Goal: Check status: Check status

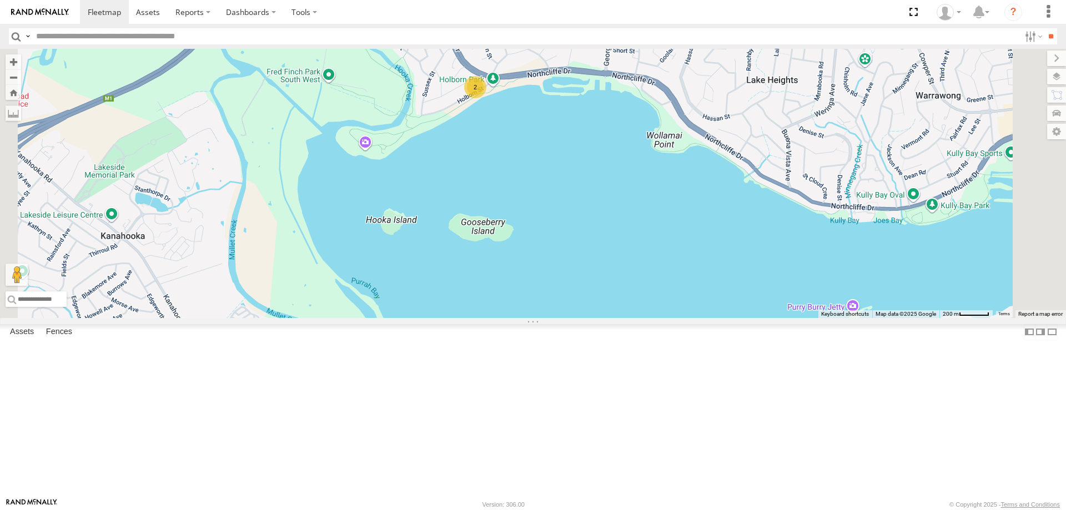
drag, startPoint x: 651, startPoint y: 223, endPoint x: 659, endPoint y: 235, distance: 14.5
click at [659, 235] on div "B - DG93WL - [PERSON_NAME] W - IHW009 - [PERSON_NAME] YHD56C - [PERSON_NAME] 34…" at bounding box center [533, 183] width 1066 height 269
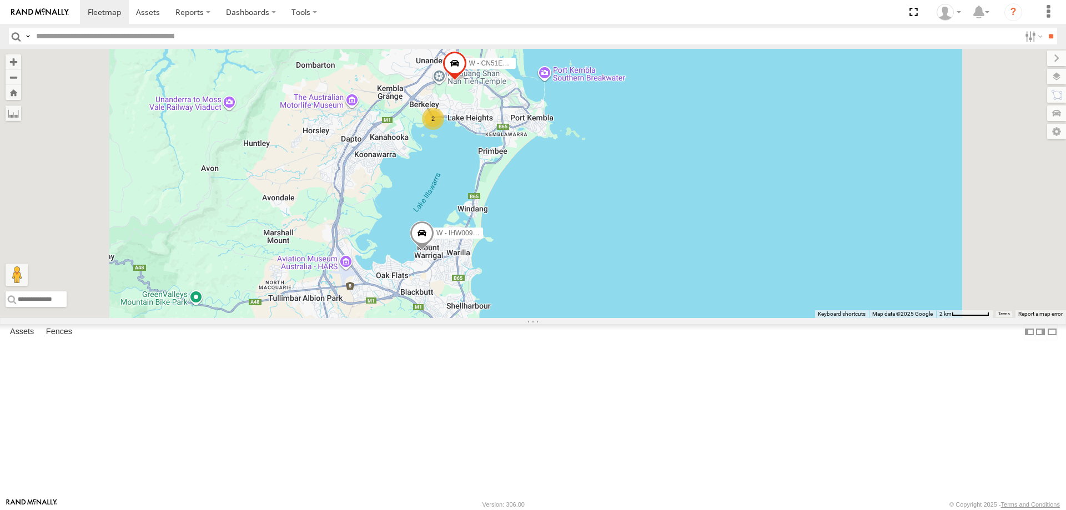
drag, startPoint x: 783, startPoint y: 297, endPoint x: 766, endPoint y: 210, distance: 88.2
click at [766, 210] on div "B - DG93WL - [PERSON_NAME] W - IHW009 - [PERSON_NAME] YHD56C - [PERSON_NAME] 34…" at bounding box center [533, 183] width 1066 height 269
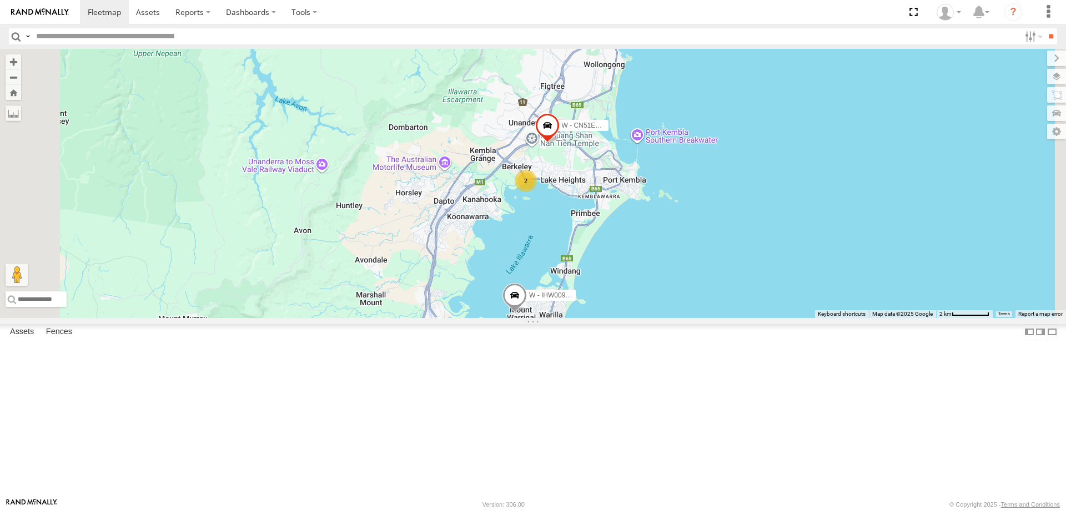
drag, startPoint x: 708, startPoint y: 252, endPoint x: 748, endPoint y: 335, distance: 93.1
click at [786, 318] on div "W - CN51ES - [PERSON_NAME] W - IHW009 - [PERSON_NAME] 2" at bounding box center [533, 183] width 1066 height 269
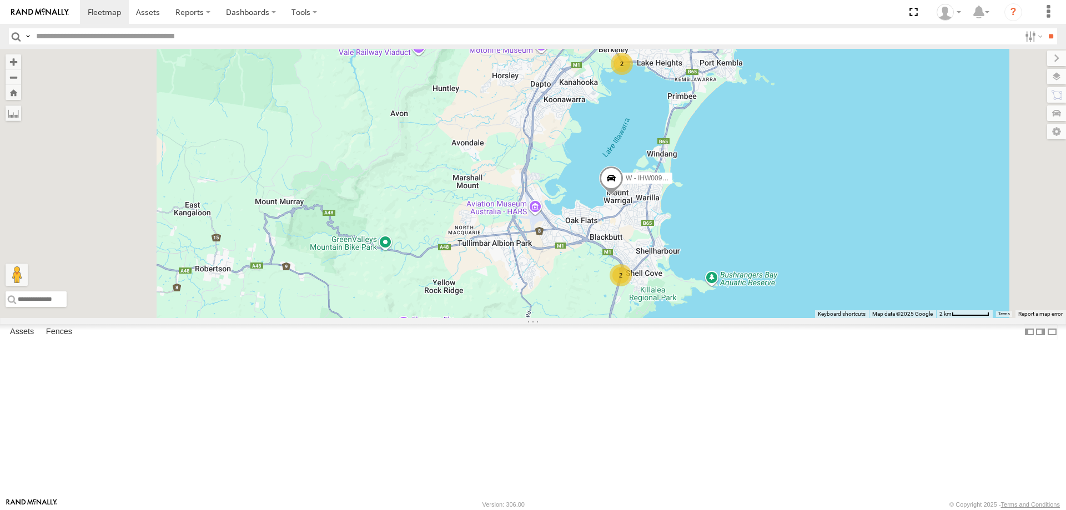
drag, startPoint x: 815, startPoint y: 408, endPoint x: 852, endPoint y: 288, distance: 126.1
click at [852, 288] on div "W - CN51ES - [PERSON_NAME] W - IHW009 - [PERSON_NAME] W - CM32CA - Transit 2 2" at bounding box center [533, 183] width 1066 height 269
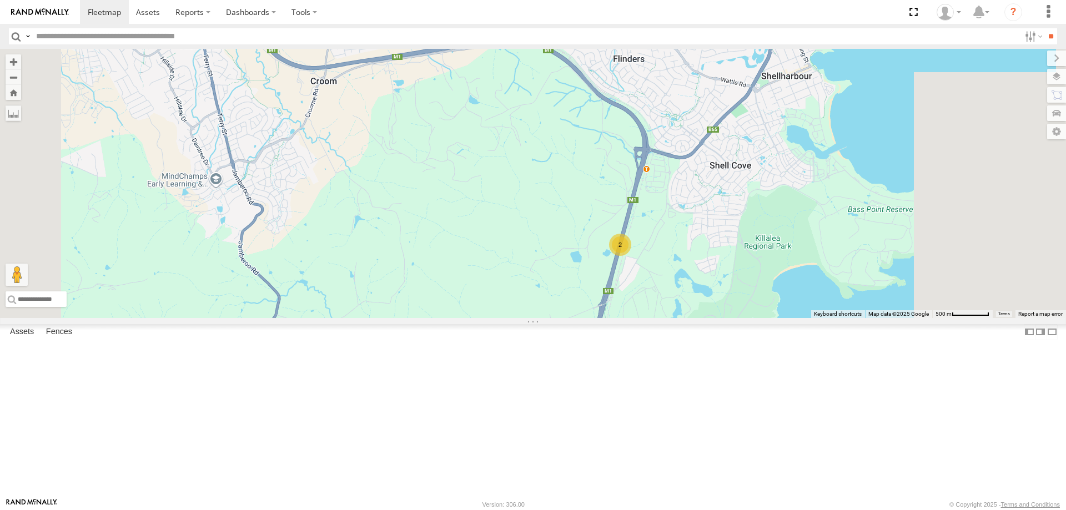
drag, startPoint x: 853, startPoint y: 369, endPoint x: 829, endPoint y: 290, distance: 82.0
click at [830, 293] on div "W - CN51ES - [PERSON_NAME] W - IHW009 - [PERSON_NAME] W - CM32CA - Transit 2" at bounding box center [533, 183] width 1066 height 269
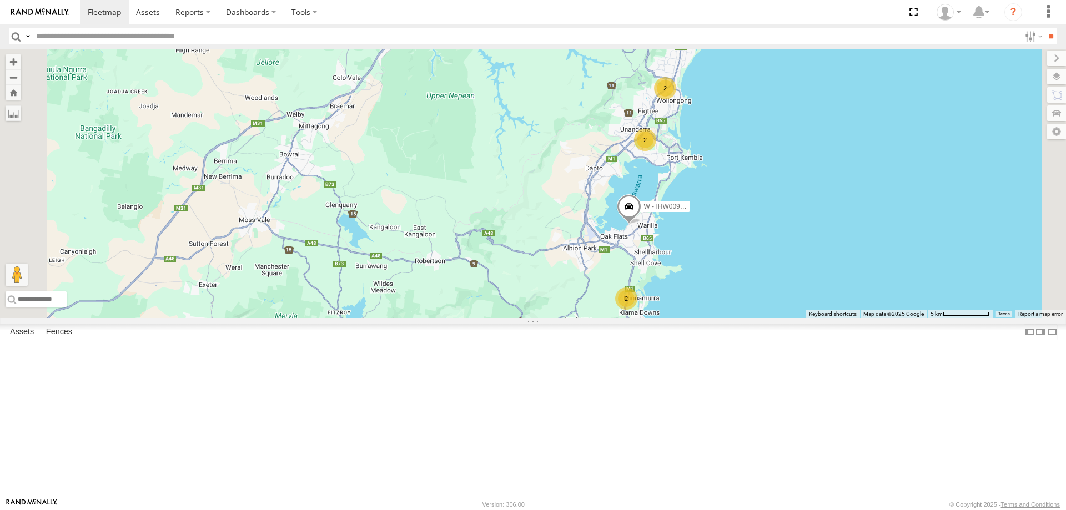
drag, startPoint x: 848, startPoint y: 312, endPoint x: 754, endPoint y: 333, distance: 96.2
click at [783, 318] on div "W - IHW009 - [PERSON_NAME] 2 2 2" at bounding box center [533, 183] width 1066 height 269
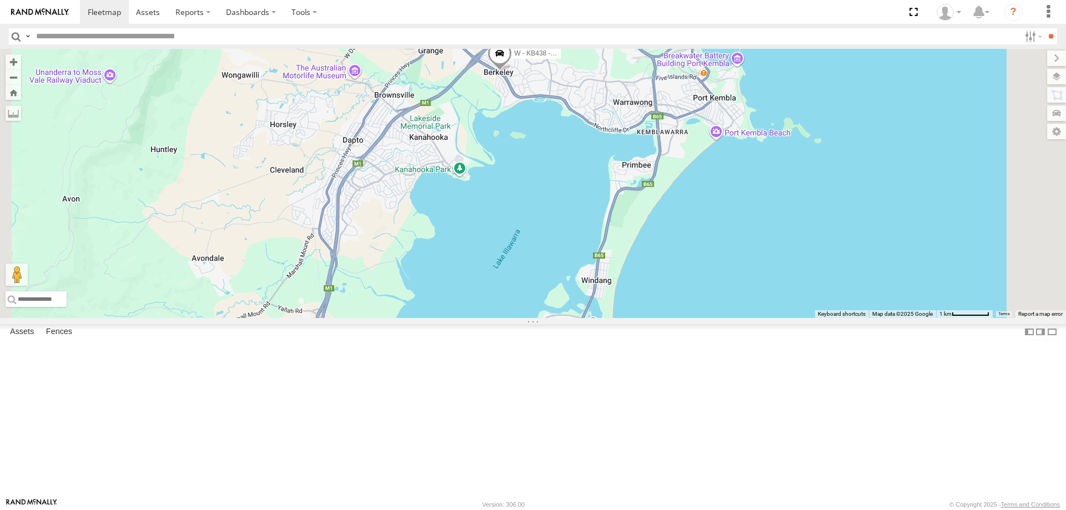
drag, startPoint x: 743, startPoint y: 167, endPoint x: 703, endPoint y: 294, distance: 132.8
click at [705, 294] on div "W - IHW009 - [PERSON_NAME] W - CN51ES - [PERSON_NAME] W - ADS247 - [PERSON_NAME…" at bounding box center [533, 183] width 1066 height 269
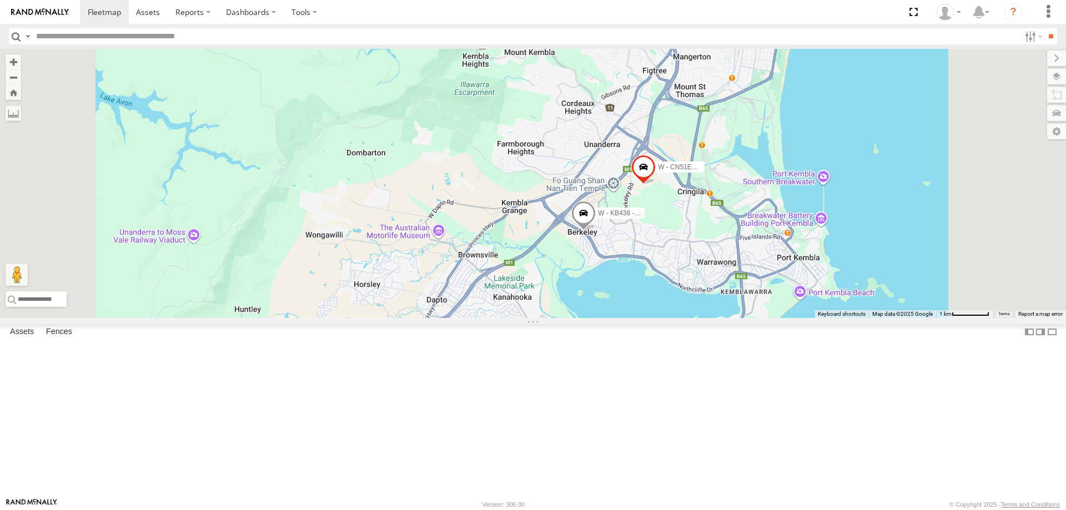
drag, startPoint x: 833, startPoint y: 313, endPoint x: 748, endPoint y: 291, distance: 88.4
click at [748, 291] on div "W - IHW009 - [PERSON_NAME] W - CN51ES - [PERSON_NAME] W - ADS247 - [PERSON_NAME…" at bounding box center [533, 183] width 1066 height 269
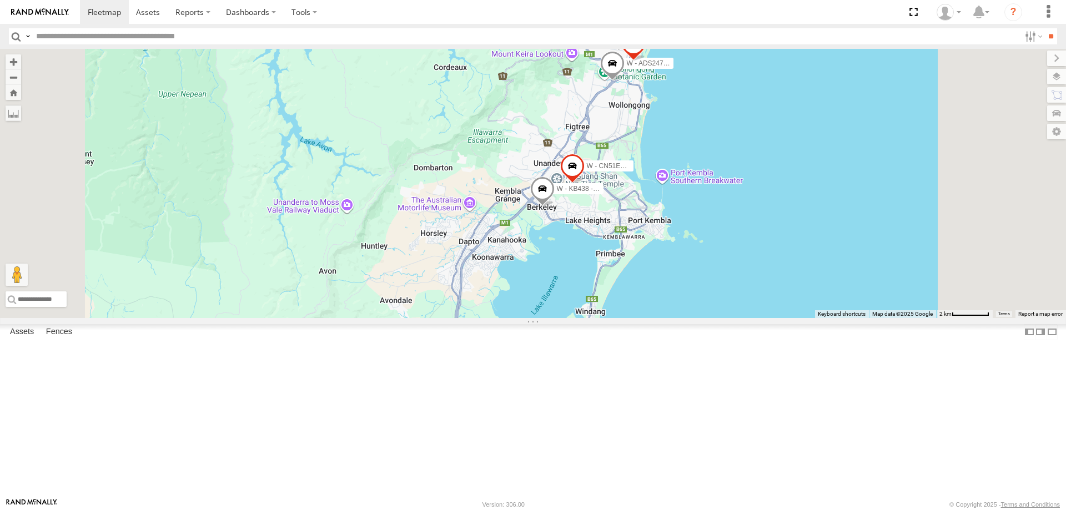
drag, startPoint x: 867, startPoint y: 303, endPoint x: 831, endPoint y: 298, distance: 36.5
click at [831, 298] on div "W - IHW009 - [PERSON_NAME] W - CN51ES - [PERSON_NAME] W - ADS247 - [PERSON_NAME…" at bounding box center [533, 183] width 1066 height 269
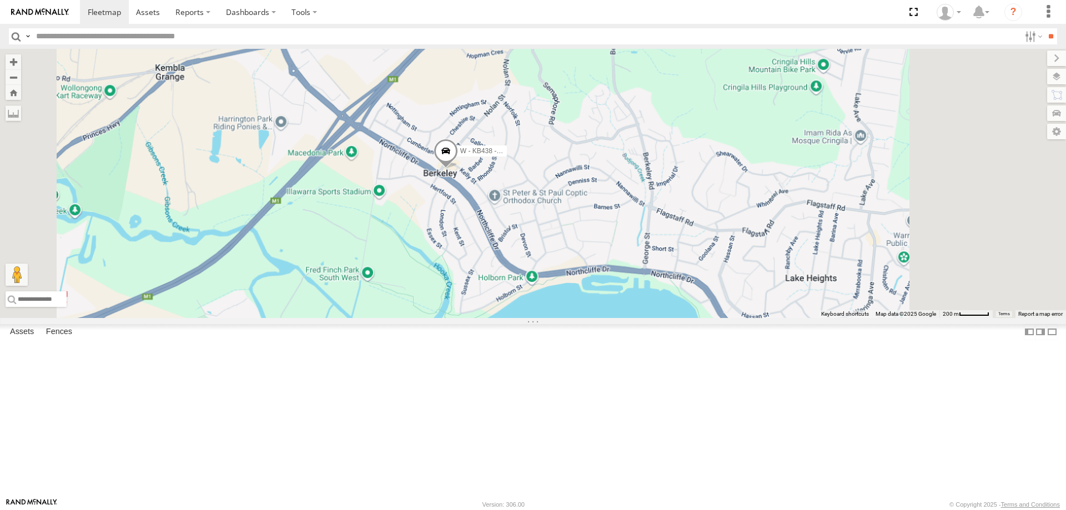
drag, startPoint x: 709, startPoint y: 289, endPoint x: 562, endPoint y: 209, distance: 167.0
click at [563, 209] on div "W - CN51ES - [PERSON_NAME] W - IHW009 - [PERSON_NAME] W - ADS247 - [PERSON_NAME…" at bounding box center [533, 183] width 1066 height 269
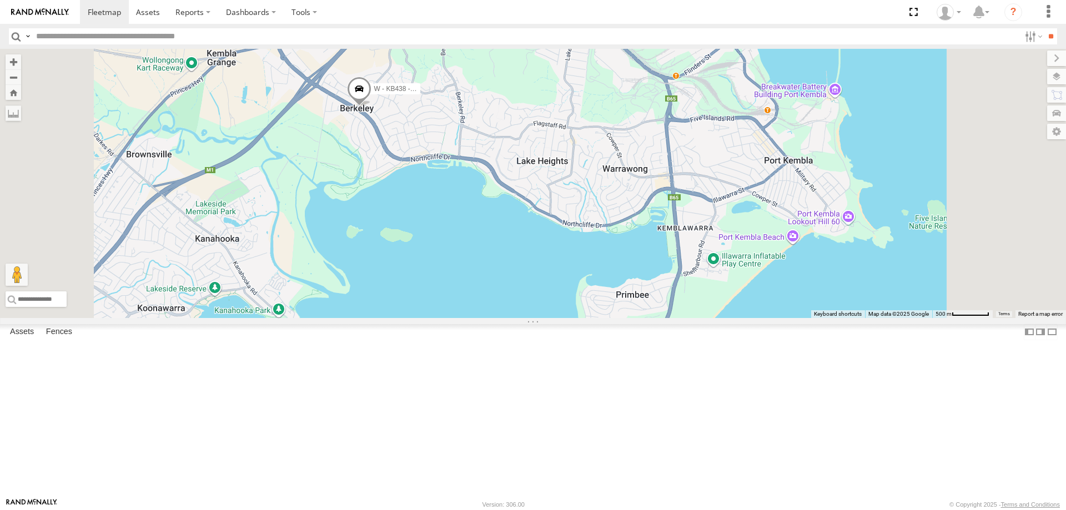
drag, startPoint x: 685, startPoint y: 270, endPoint x: 565, endPoint y: 232, distance: 125.4
click at [565, 232] on div "W - CN51ES - [PERSON_NAME] W - IHW009 - [PERSON_NAME] W - ADS247 - [PERSON_NAME…" at bounding box center [533, 183] width 1066 height 269
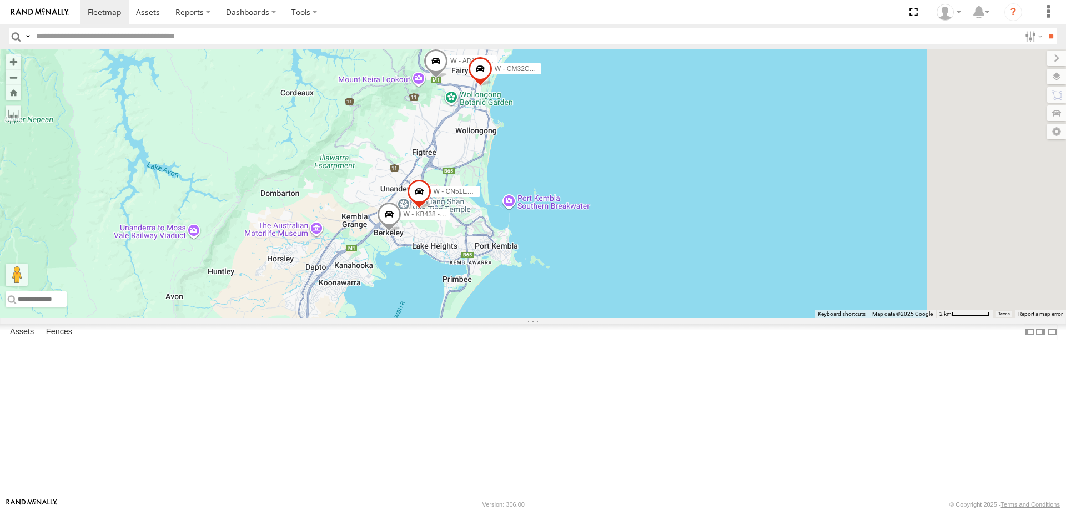
drag, startPoint x: 742, startPoint y: 289, endPoint x: 735, endPoint y: 291, distance: 7.4
click at [735, 291] on div "W - CN51ES - [PERSON_NAME] W - IHW009 - [PERSON_NAME] W - ADS247 - [PERSON_NAME…" at bounding box center [533, 183] width 1066 height 269
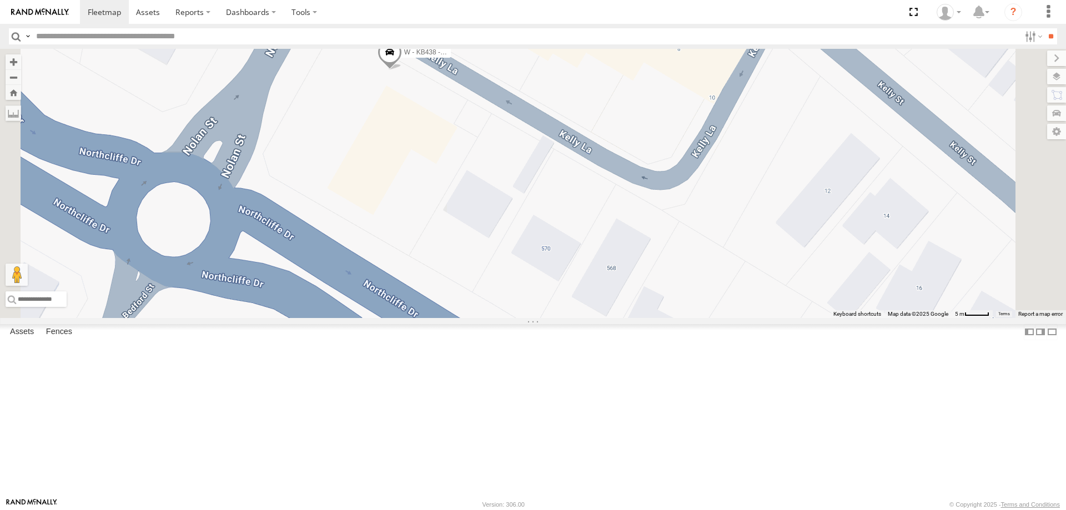
click at [0, 0] on span "Satellite" at bounding box center [0, 0] width 0 height 0
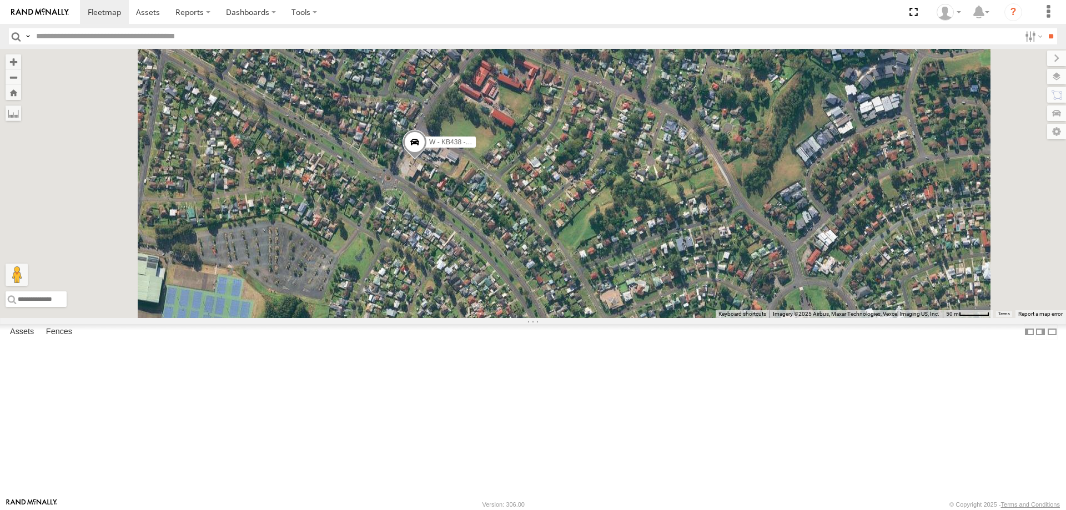
click at [0, 0] on span "Roadmap" at bounding box center [0, 0] width 0 height 0
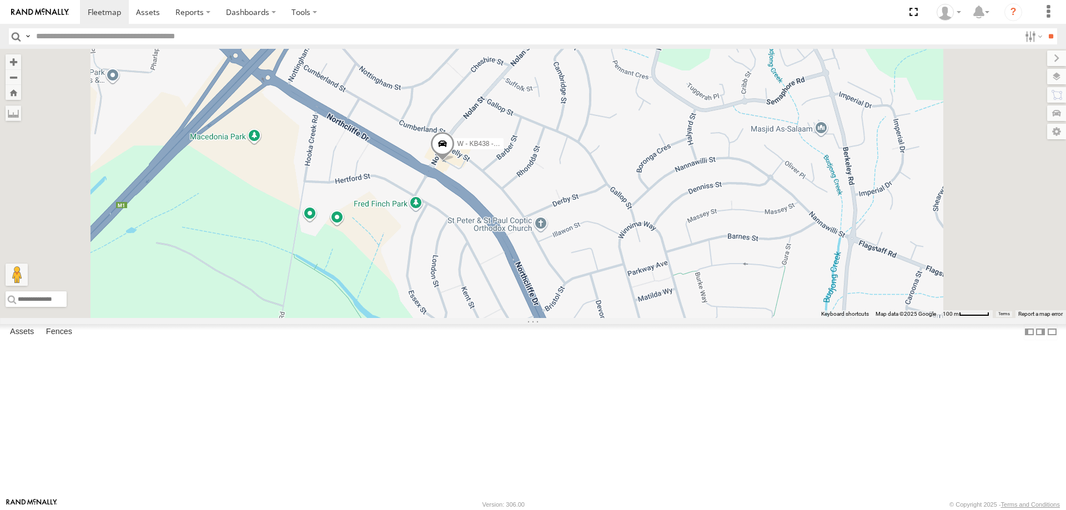
click at [608, 258] on div "W - KB438 - [PERSON_NAME]" at bounding box center [533, 183] width 1066 height 269
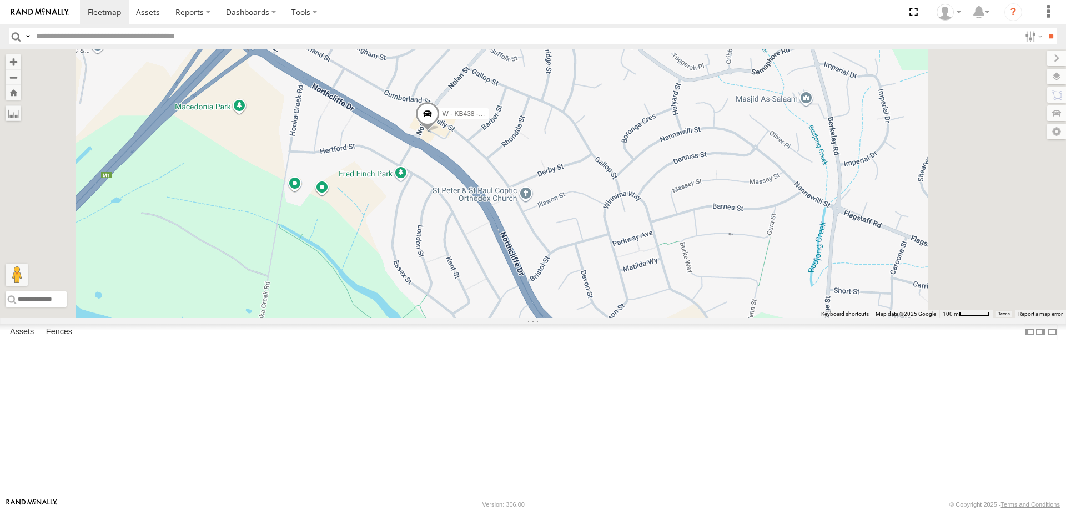
drag, startPoint x: 709, startPoint y: 282, endPoint x: 671, endPoint y: 215, distance: 76.3
click at [671, 215] on div "W - KB438 - [PERSON_NAME]" at bounding box center [533, 183] width 1066 height 269
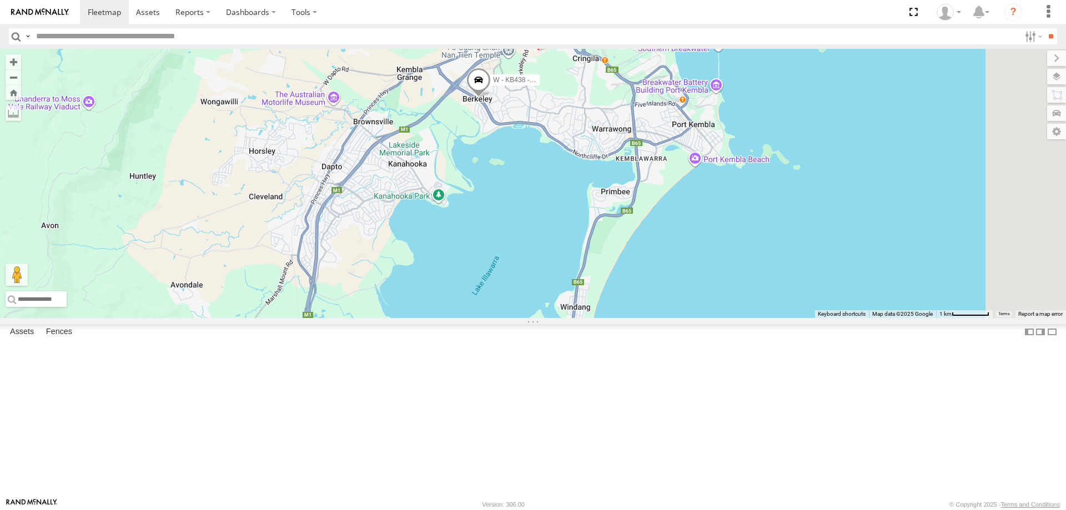
drag, startPoint x: 713, startPoint y: 295, endPoint x: 673, endPoint y: 229, distance: 77.2
click at [673, 229] on div "W - KB438 - [PERSON_NAME] W - CN51ES - [PERSON_NAME]" at bounding box center [533, 183] width 1066 height 269
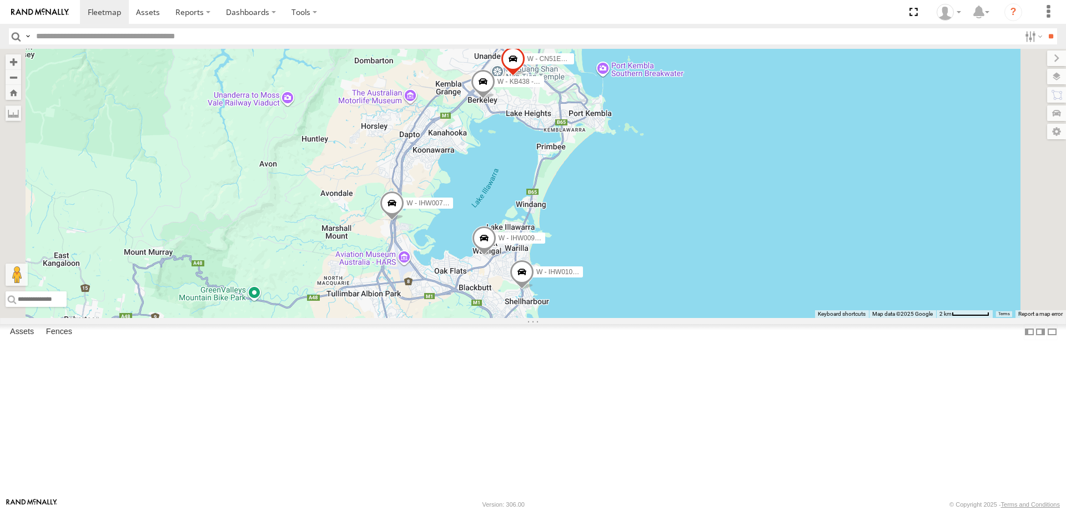
drag, startPoint x: 793, startPoint y: 339, endPoint x: 774, endPoint y: 314, distance: 30.9
click at [778, 314] on div "W - KB438 - [PERSON_NAME] W - CN51ES - [PERSON_NAME] W - IHW009 - [PERSON_NAME]…" at bounding box center [533, 183] width 1066 height 269
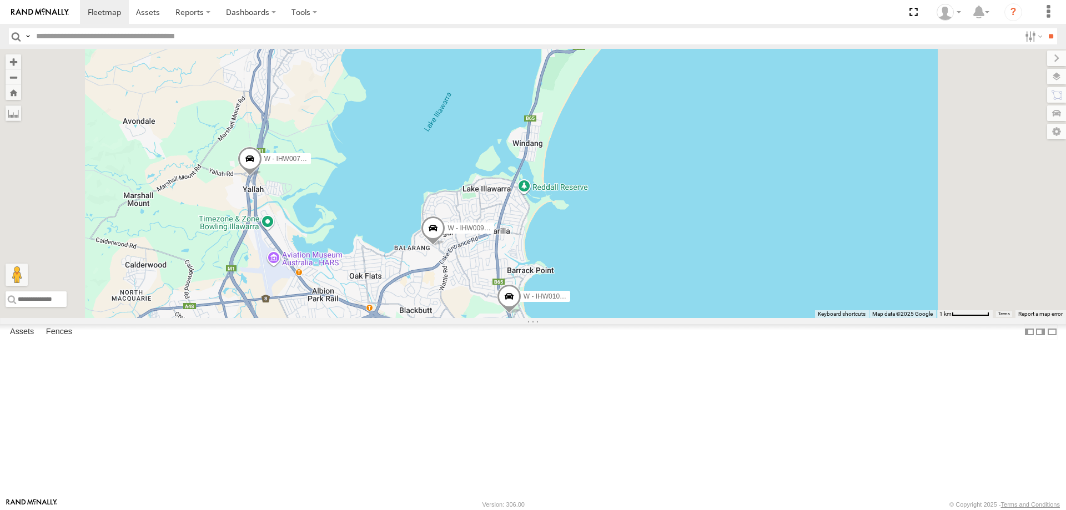
drag, startPoint x: 779, startPoint y: 277, endPoint x: 763, endPoint y: 334, distance: 58.9
click at [763, 318] on div "W - KB438 - [PERSON_NAME] W - CN51ES - [PERSON_NAME] W - IHW009 - [PERSON_NAME]…" at bounding box center [533, 183] width 1066 height 269
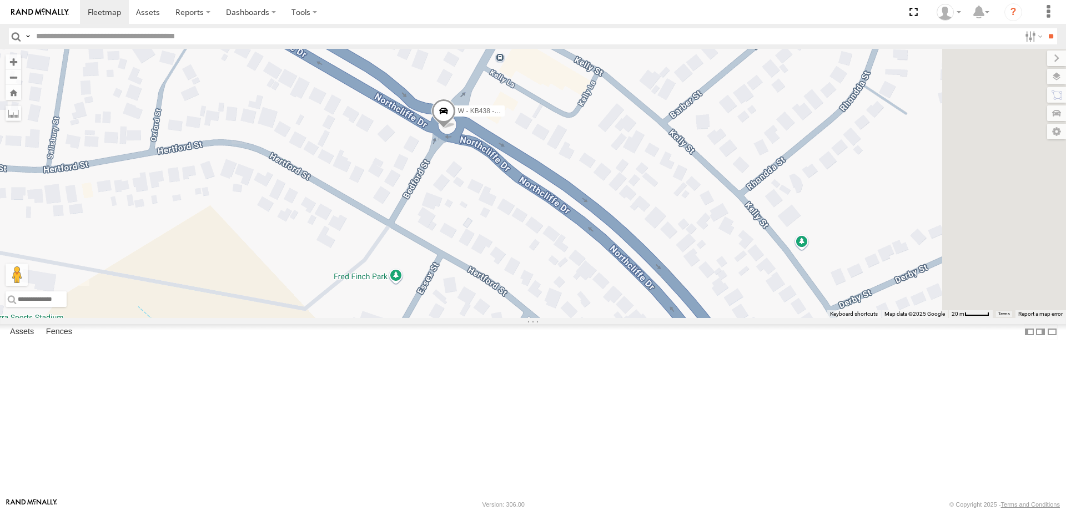
click at [563, 254] on div "W - CN51ES - [PERSON_NAME] W - KB438 - [PERSON_NAME]" at bounding box center [533, 183] width 1066 height 269
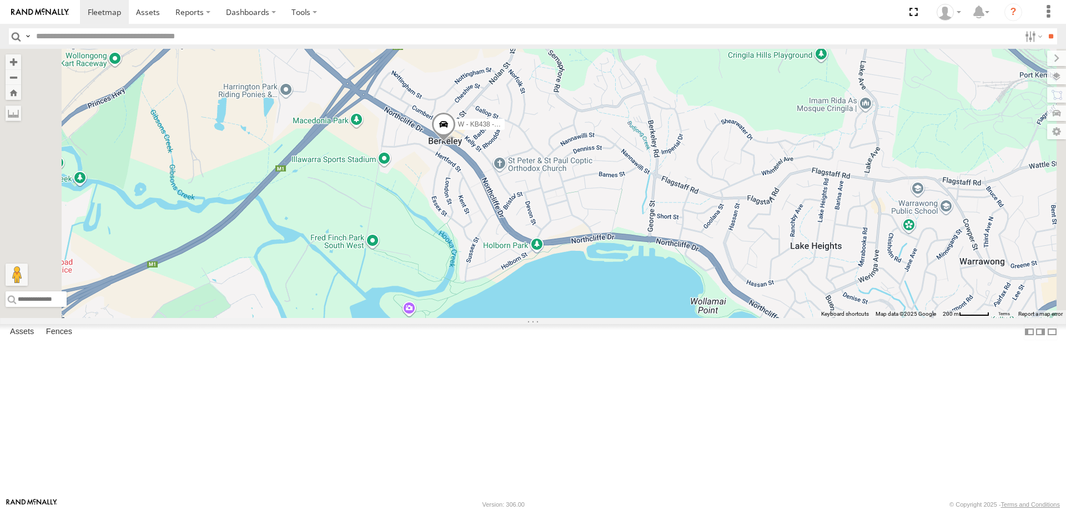
drag, startPoint x: 679, startPoint y: 250, endPoint x: 639, endPoint y: 237, distance: 42.3
click at [639, 237] on div "W - CN51ES - [PERSON_NAME] W - KB438 - [PERSON_NAME]" at bounding box center [533, 183] width 1066 height 269
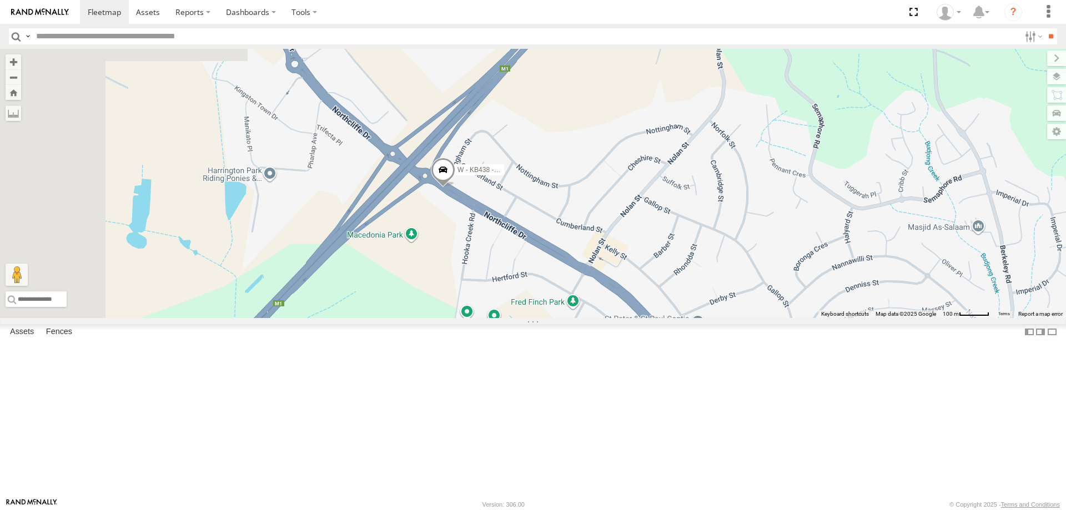
drag, startPoint x: 500, startPoint y: 214, endPoint x: 604, endPoint y: 317, distance: 146.1
click at [605, 318] on div "W - CN51ES - [PERSON_NAME] W - KB438 - [PERSON_NAME]" at bounding box center [533, 183] width 1066 height 269
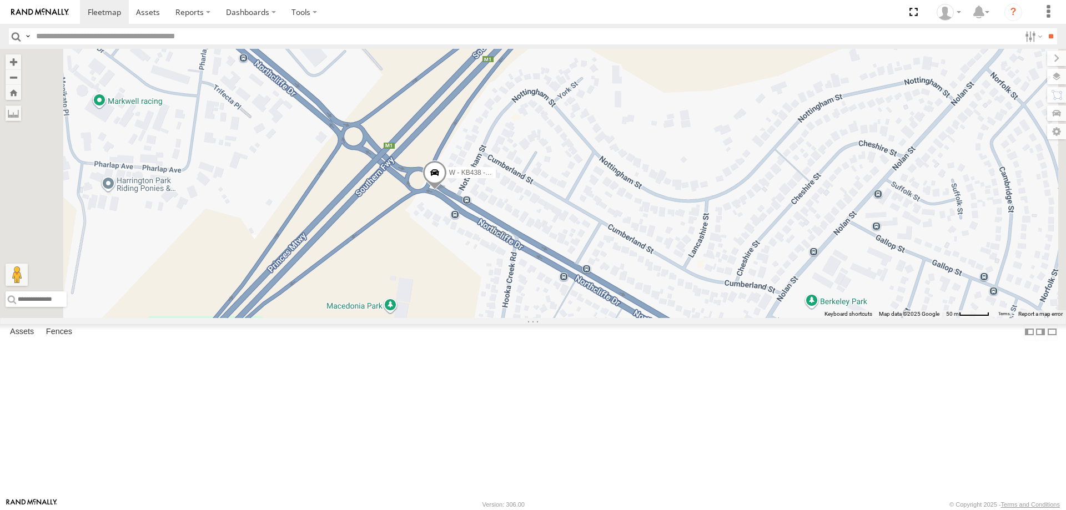
drag, startPoint x: 553, startPoint y: 306, endPoint x: 595, endPoint y: 352, distance: 62.9
click at [595, 318] on div "W - CN51ES - [PERSON_NAME] W - KB438 - [PERSON_NAME]" at bounding box center [533, 183] width 1066 height 269
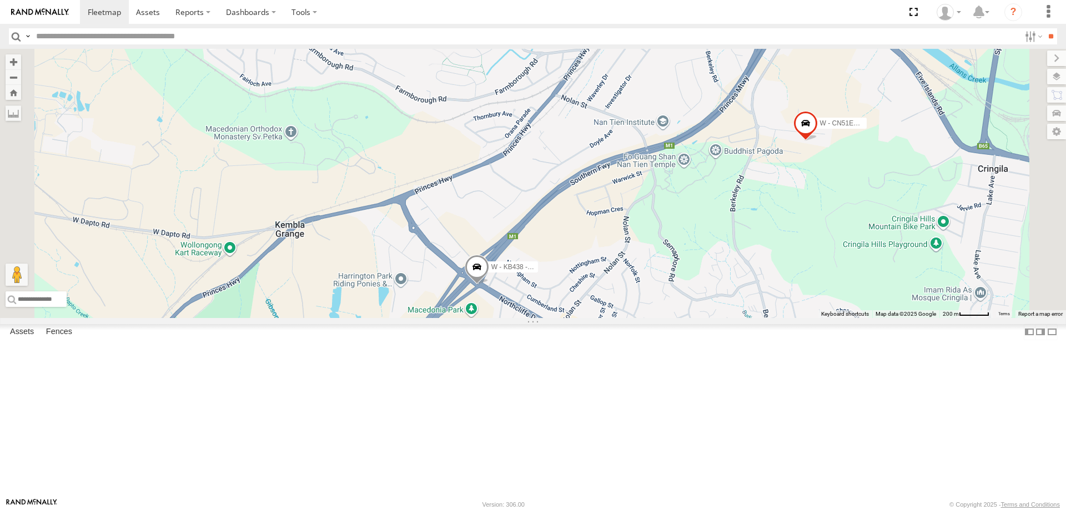
drag, startPoint x: 690, startPoint y: 317, endPoint x: 665, endPoint y: 294, distance: 34.2
click at [665, 294] on div "W - CN51ES - [PERSON_NAME] W - KB438 - [PERSON_NAME]" at bounding box center [533, 183] width 1066 height 269
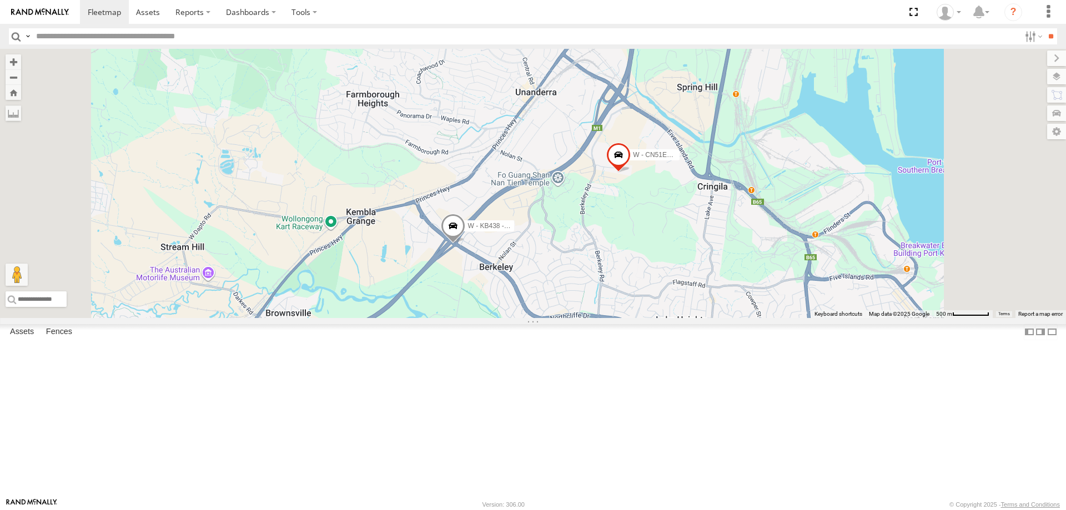
drag, startPoint x: 692, startPoint y: 330, endPoint x: 638, endPoint y: 322, distance: 54.5
click at [638, 318] on div "W - CN51ES - [PERSON_NAME] W - KB438 - [PERSON_NAME]" at bounding box center [533, 183] width 1066 height 269
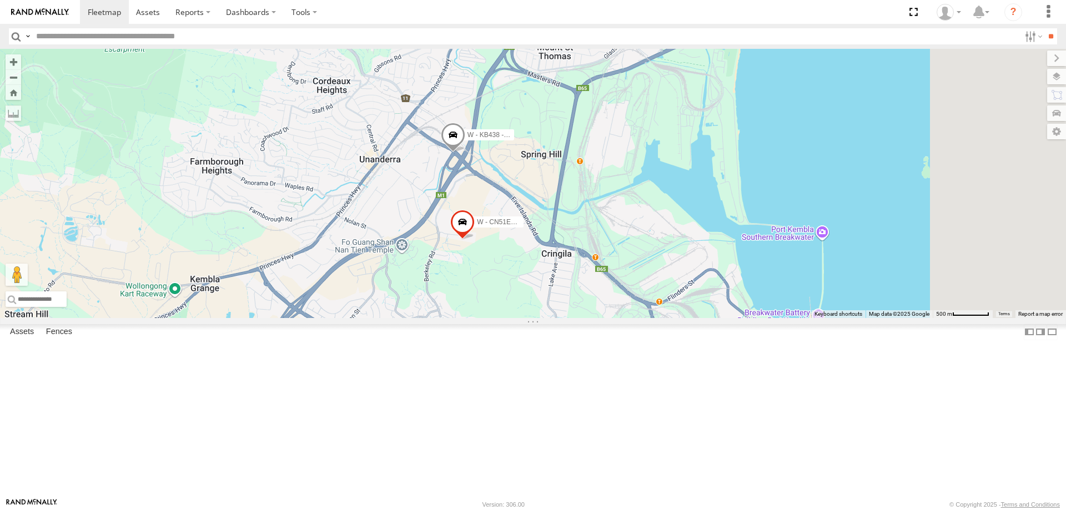
drag, startPoint x: 619, startPoint y: 239, endPoint x: 618, endPoint y: 285, distance: 46.7
click at [618, 285] on div "W - CN51ES - [PERSON_NAME] W - KB438 - [PERSON_NAME]" at bounding box center [533, 183] width 1066 height 269
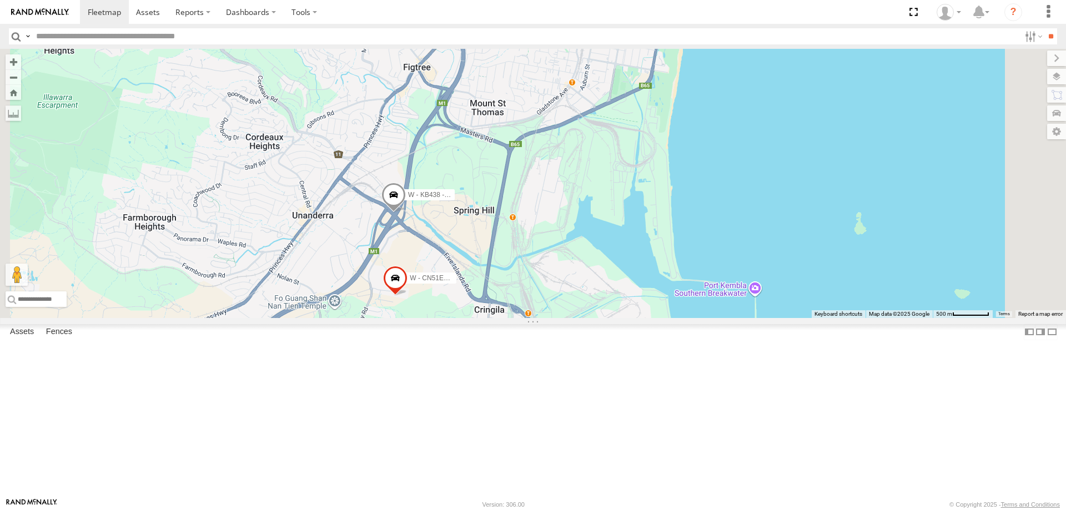
drag, startPoint x: 729, startPoint y: 234, endPoint x: 702, endPoint y: 192, distance: 50.2
click at [702, 192] on div "W - CN51ES - [PERSON_NAME] W - KB438 - [PERSON_NAME] W - IHW007 - [PERSON_NAME]" at bounding box center [533, 183] width 1066 height 269
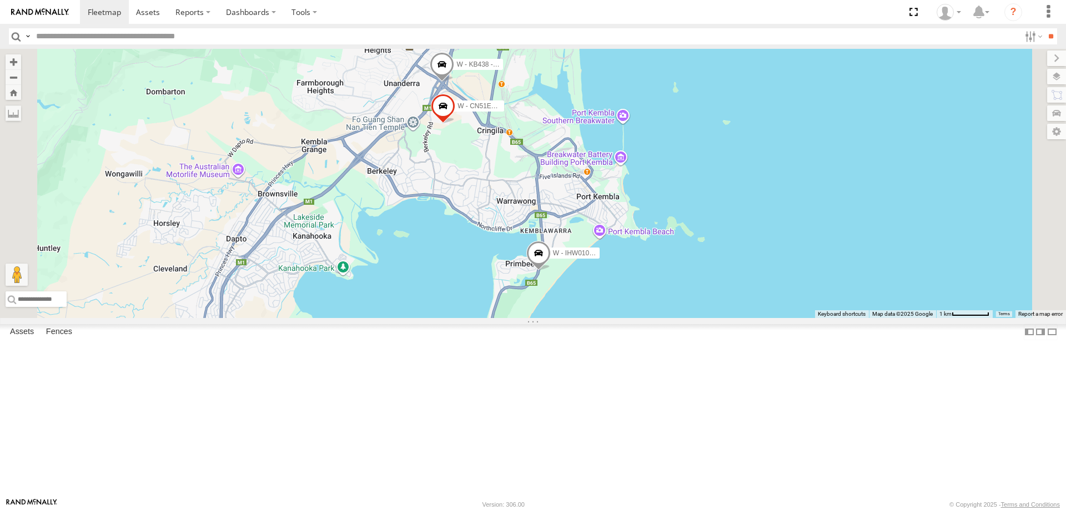
drag, startPoint x: 573, startPoint y: 345, endPoint x: 573, endPoint y: 287, distance: 58.3
click at [573, 287] on div "W - CN51ES - [PERSON_NAME] W - KB438 - [PERSON_NAME] W - IHW007 - [PERSON_NAME]…" at bounding box center [533, 183] width 1066 height 269
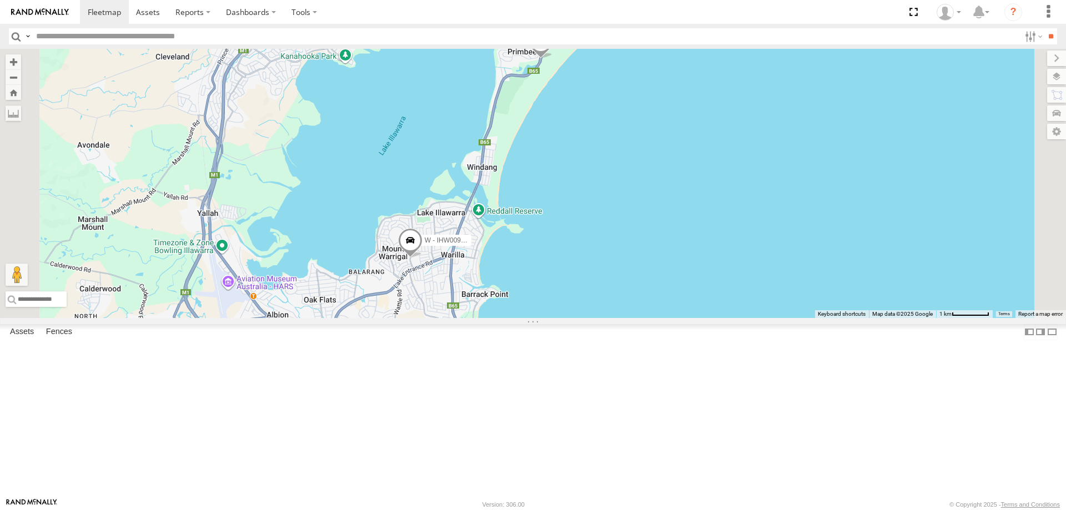
drag, startPoint x: 754, startPoint y: 225, endPoint x: 754, endPoint y: 206, distance: 18.9
click at [754, 208] on div "W - CN51ES - [PERSON_NAME] W - KB438 - [PERSON_NAME] W - IHW007 - [PERSON_NAME]…" at bounding box center [533, 183] width 1066 height 269
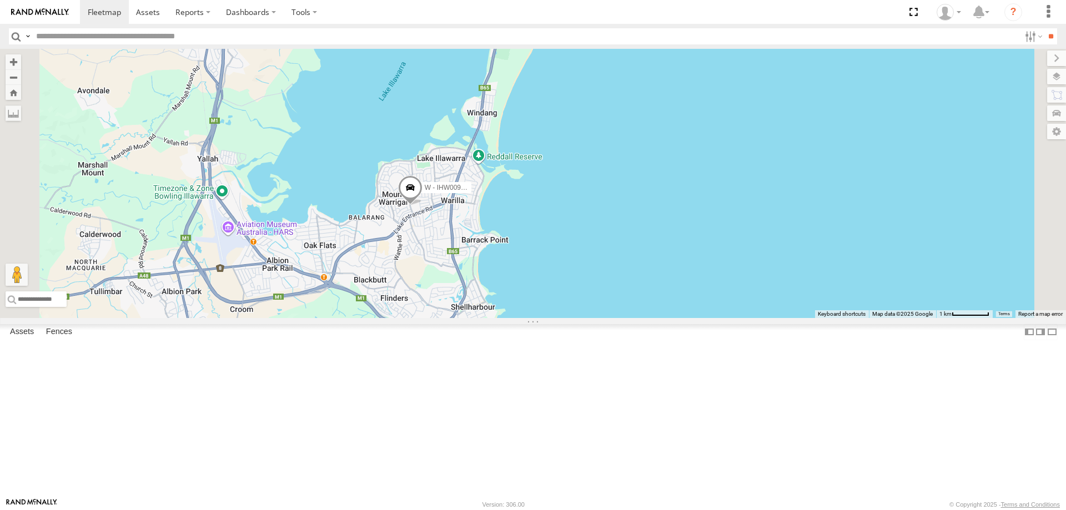
drag, startPoint x: 721, startPoint y: 203, endPoint x: 721, endPoint y: 369, distance: 165.5
click at [721, 318] on div "W - CN51ES - [PERSON_NAME] W - KB438 - [PERSON_NAME] W - IHW007 - [PERSON_NAME]…" at bounding box center [533, 183] width 1066 height 269
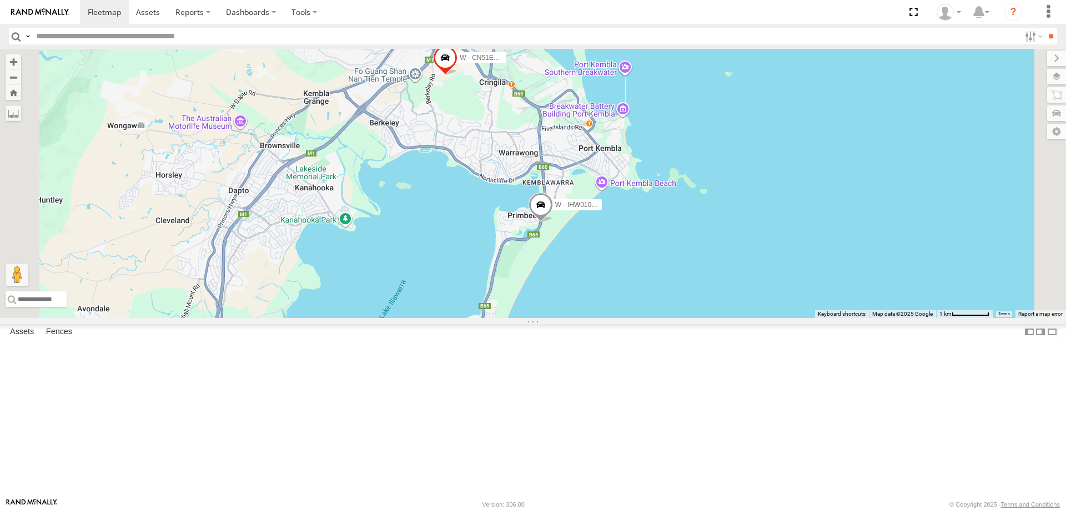
drag, startPoint x: 746, startPoint y: 406, endPoint x: 744, endPoint y: 287, distance: 118.9
click at [746, 287] on div "W - CN51ES - [PERSON_NAME] W - KB438 - [PERSON_NAME] W - IHW007 - [PERSON_NAME]…" at bounding box center [533, 183] width 1066 height 269
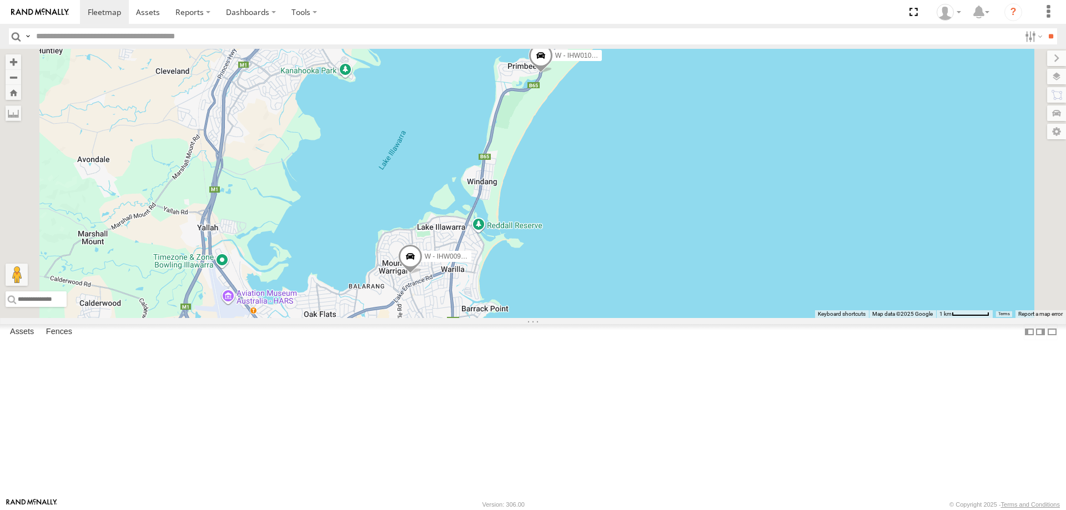
click at [423, 274] on span at bounding box center [410, 259] width 24 height 30
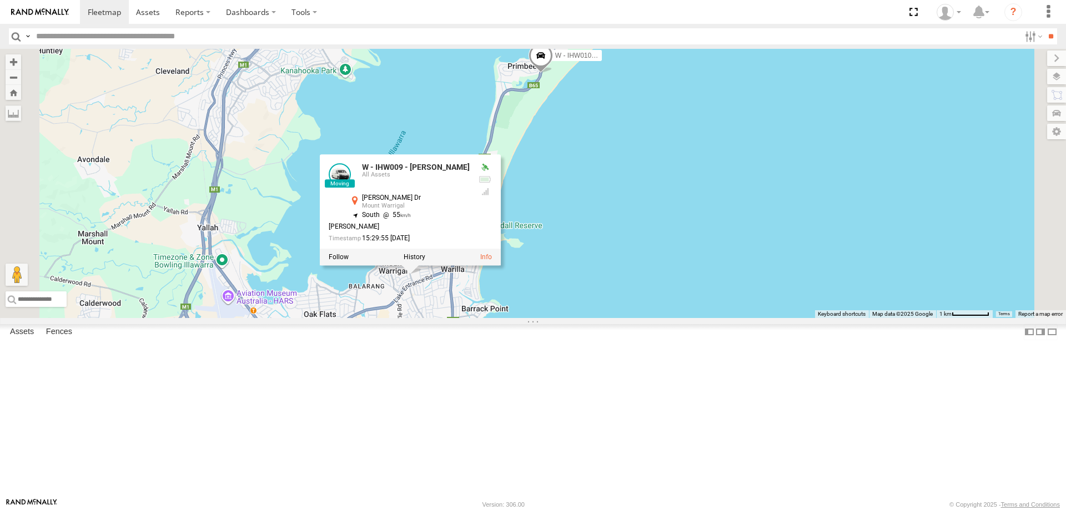
click at [748, 302] on div "W - CN51ES - [PERSON_NAME] W - KB438 - [PERSON_NAME] W - IHW007 - [PERSON_NAME]…" at bounding box center [533, 183] width 1066 height 269
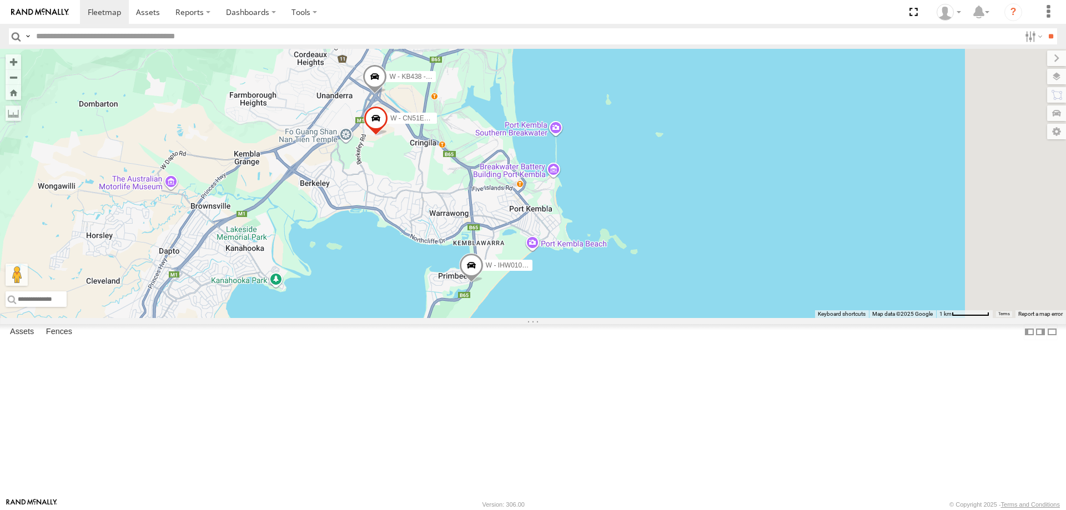
drag, startPoint x: 714, startPoint y: 250, endPoint x: 648, endPoint y: 449, distance: 209.5
click at [648, 318] on div "W - CN51ES - [PERSON_NAME] W - KB438 - [PERSON_NAME] W - IHW007 - [PERSON_NAME]…" at bounding box center [533, 183] width 1066 height 269
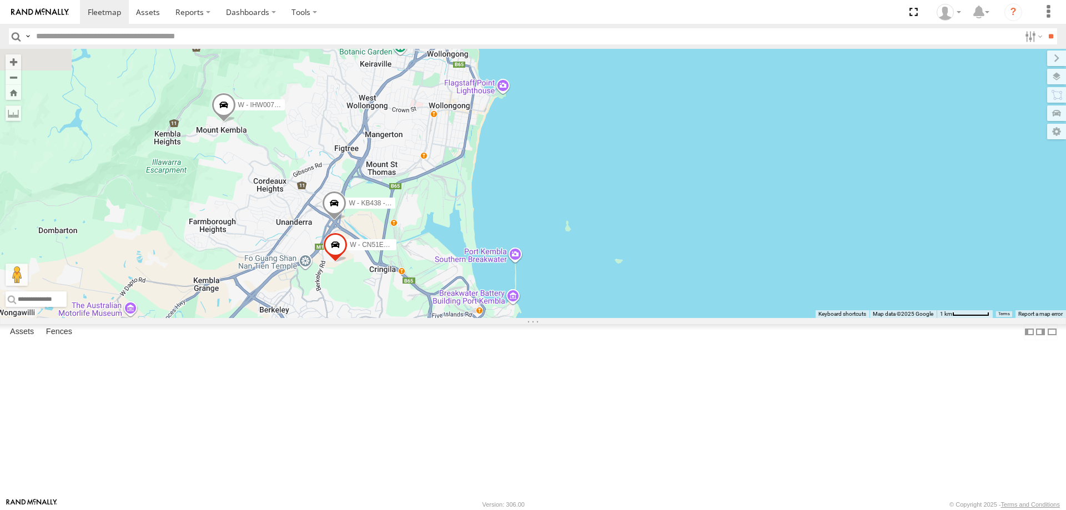
drag, startPoint x: 758, startPoint y: 315, endPoint x: 758, endPoint y: 269, distance: 45.5
click at [758, 269] on div "W - CN51ES - [PERSON_NAME] W - KB438 - [PERSON_NAME] W - IHW007 - [PERSON_NAME]…" at bounding box center [533, 183] width 1066 height 269
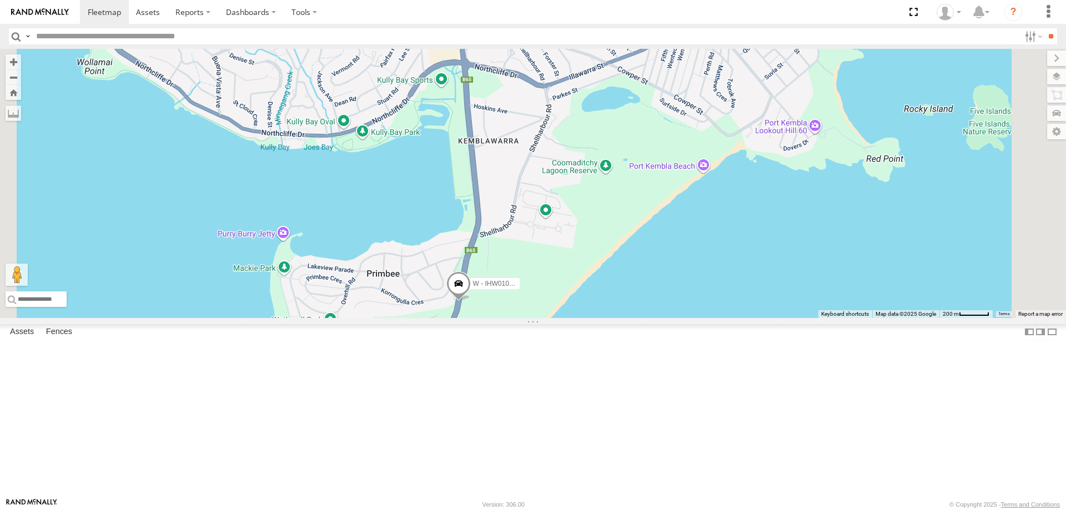
click at [471, 302] on span at bounding box center [459, 287] width 24 height 30
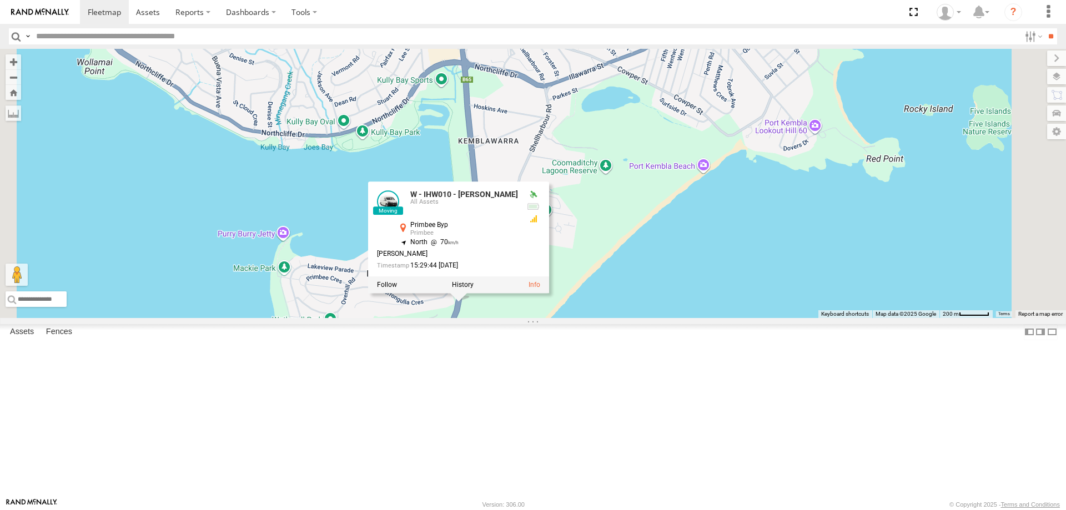
click at [774, 318] on div "W - CN51ES - [PERSON_NAME] W - KB438 - [PERSON_NAME] W - IHW007 - [PERSON_NAME]…" at bounding box center [533, 183] width 1066 height 269
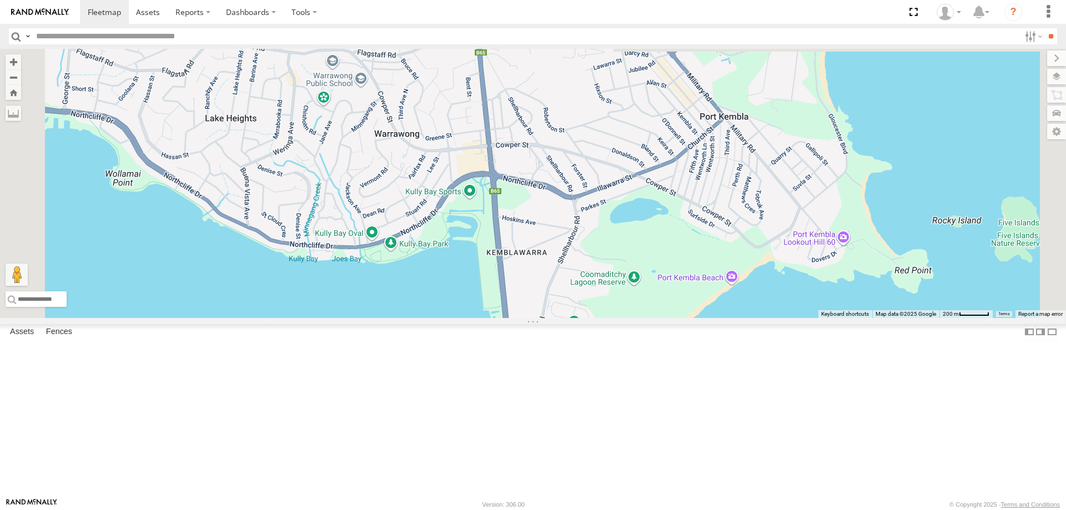
drag, startPoint x: 650, startPoint y: 305, endPoint x: 651, endPoint y: 317, distance: 11.7
click at [651, 317] on div "W - CN51ES - [PERSON_NAME] W - KB438 - [PERSON_NAME] W - IHW007 - [PERSON_NAME]…" at bounding box center [533, 183] width 1066 height 269
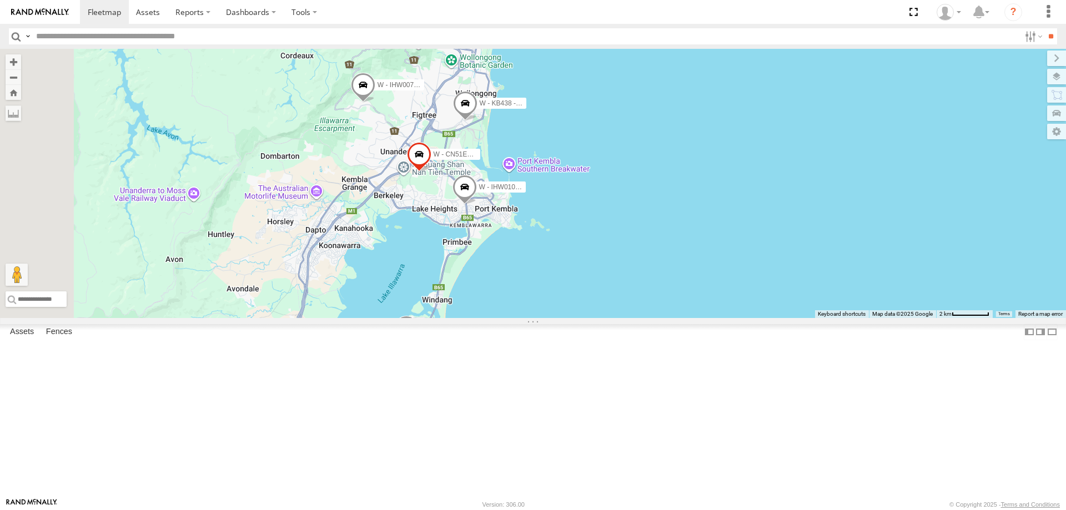
drag, startPoint x: 629, startPoint y: 232, endPoint x: 623, endPoint y: 230, distance: 5.8
click at [628, 234] on div "W - CN51ES - [PERSON_NAME] W - IHW010 - [PERSON_NAME] W - IHW007 - [PERSON_NAME…" at bounding box center [533, 183] width 1066 height 269
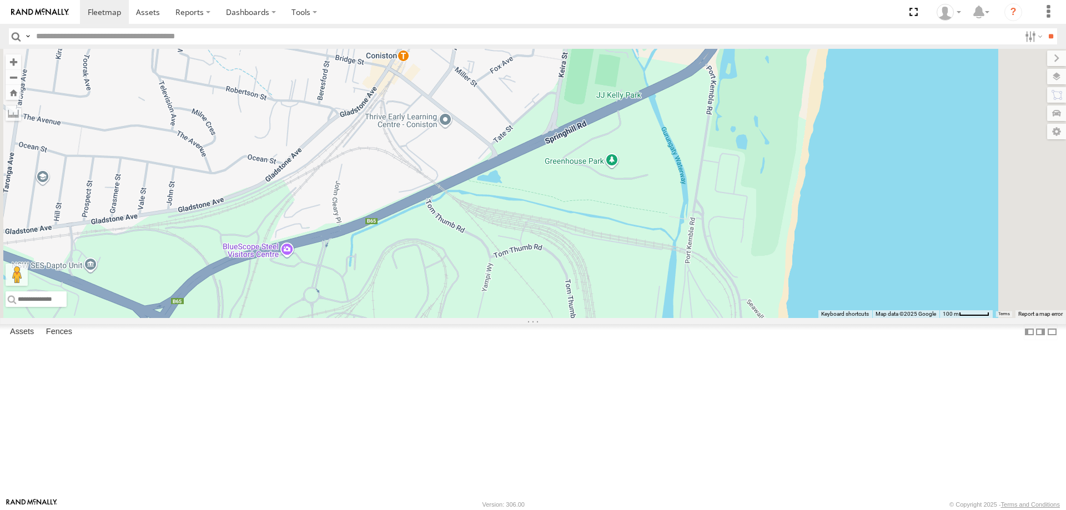
drag, startPoint x: 601, startPoint y: 222, endPoint x: 641, endPoint y: 273, distance: 64.5
click at [643, 275] on div at bounding box center [533, 183] width 1066 height 269
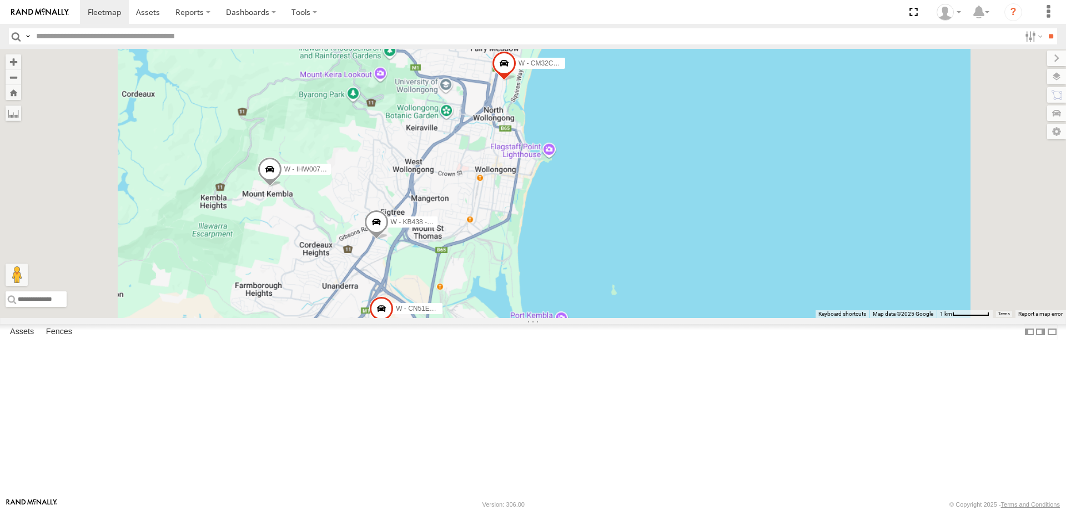
drag, startPoint x: 597, startPoint y: 367, endPoint x: 590, endPoint y: 295, distance: 71.5
click at [591, 295] on div "W - CN51ES - [PERSON_NAME] W - IHW007 - [PERSON_NAME] W - KB438 - [PERSON_NAME]…" at bounding box center [533, 183] width 1066 height 269
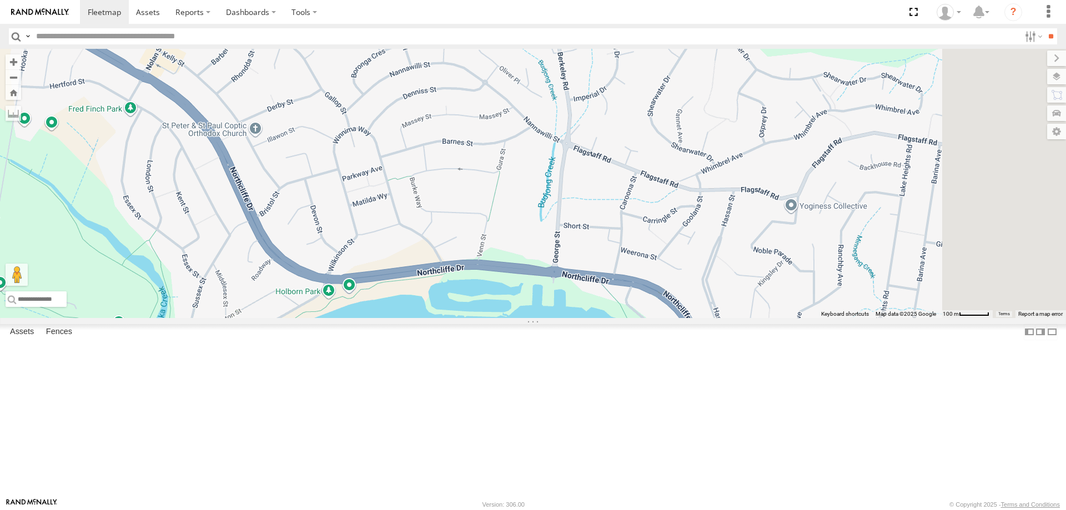
drag, startPoint x: 592, startPoint y: 249, endPoint x: 520, endPoint y: 142, distance: 128.9
click at [524, 143] on div "W - CN51ES - [PERSON_NAME] W - IHW007 - [PERSON_NAME] W - KB438 - [PERSON_NAME]…" at bounding box center [533, 183] width 1066 height 269
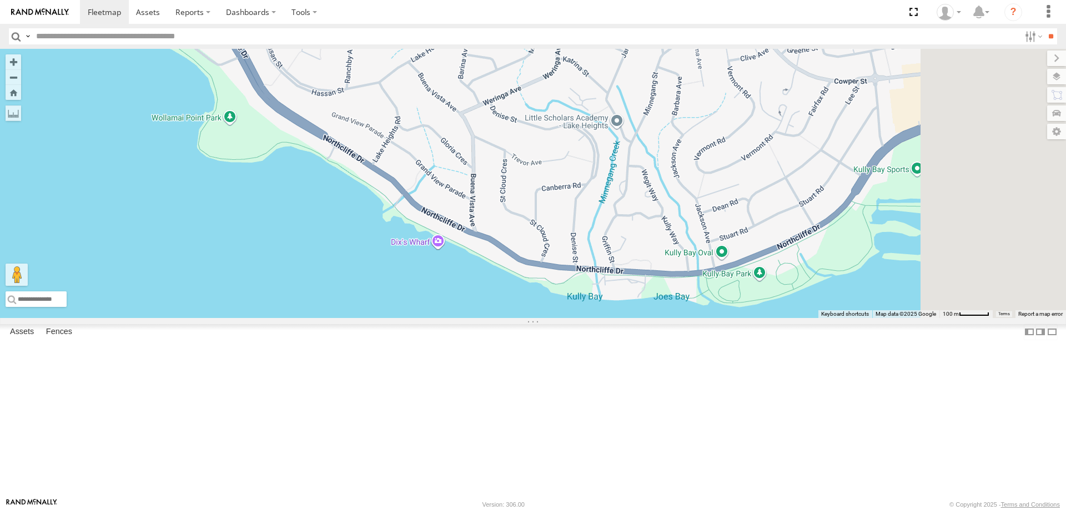
drag, startPoint x: 639, startPoint y: 253, endPoint x: 435, endPoint y: 174, distance: 218.0
click at [439, 176] on div "W - CN51ES - [PERSON_NAME] W - IHW007 - [PERSON_NAME] W - KB438 - [PERSON_NAME]…" at bounding box center [533, 183] width 1066 height 269
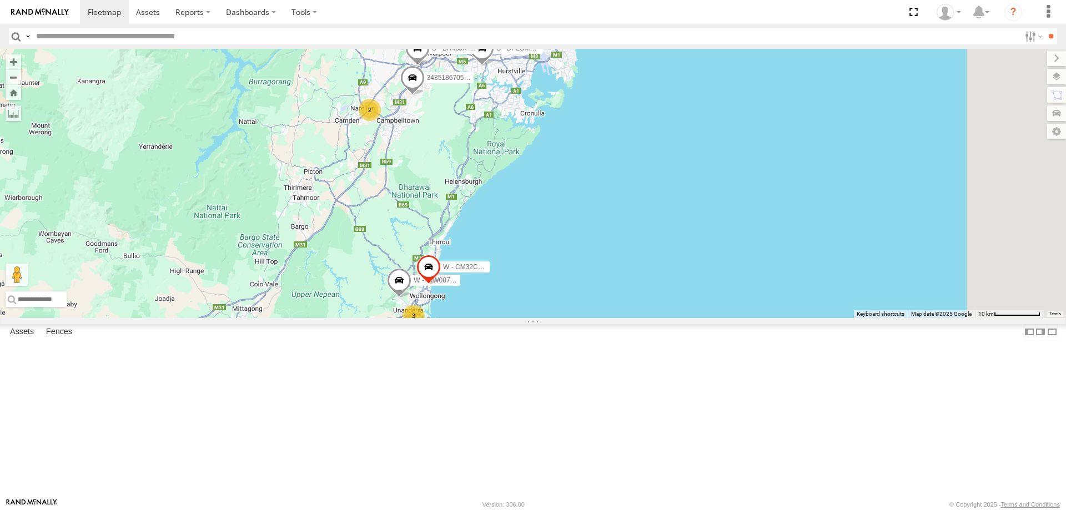
drag, startPoint x: 703, startPoint y: 293, endPoint x: 675, endPoint y: 365, distance: 76.8
click at [675, 318] on div "W - IHW007 - [PERSON_NAME] W - CM32CA - Transit W - IHW009 - [PERSON_NAME] 3 2 …" at bounding box center [533, 183] width 1066 height 269
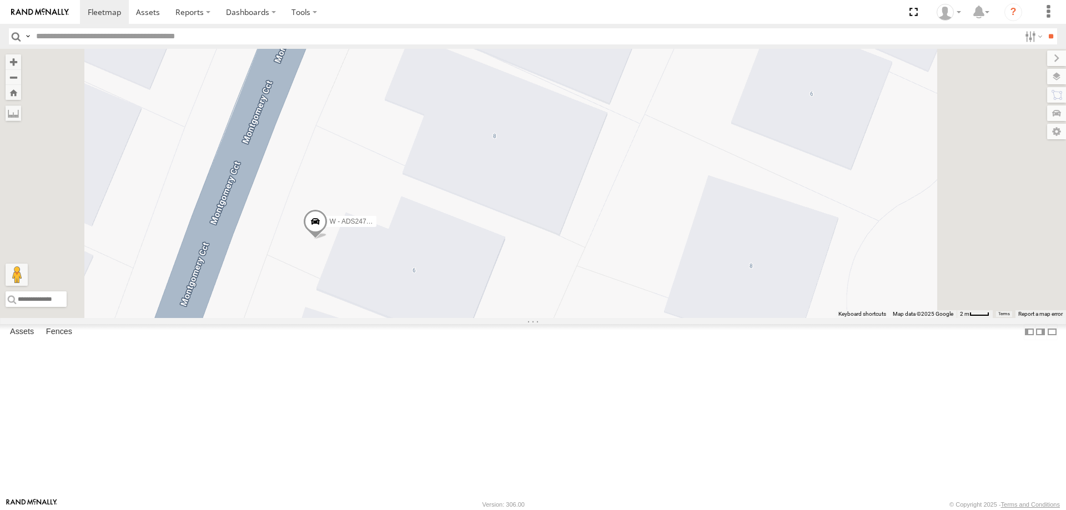
click at [328, 239] on span at bounding box center [315, 224] width 24 height 30
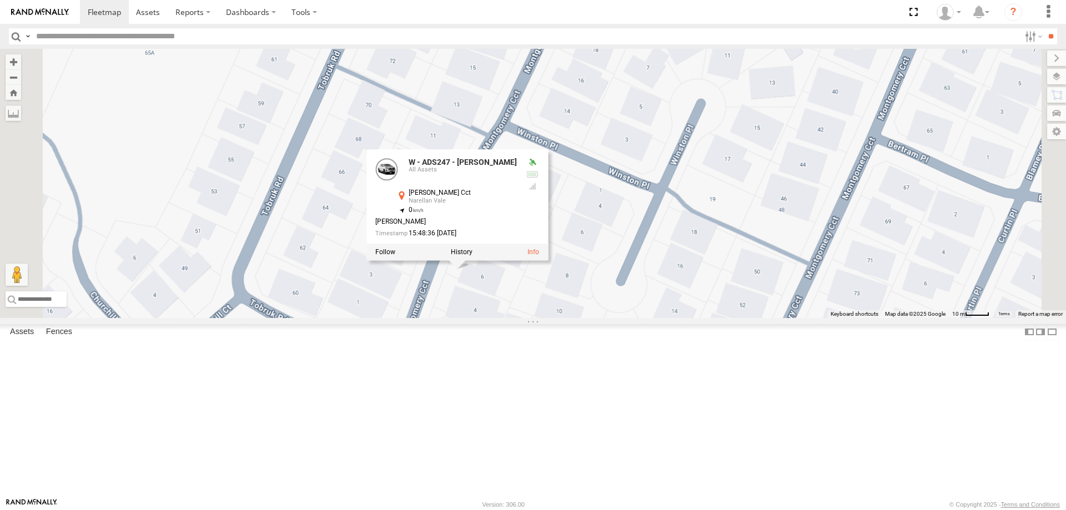
click at [698, 318] on div "W - IHW007 - [PERSON_NAME] W - CM32CA - Transit W - IHW009 - [PERSON_NAME] 3485…" at bounding box center [533, 183] width 1066 height 269
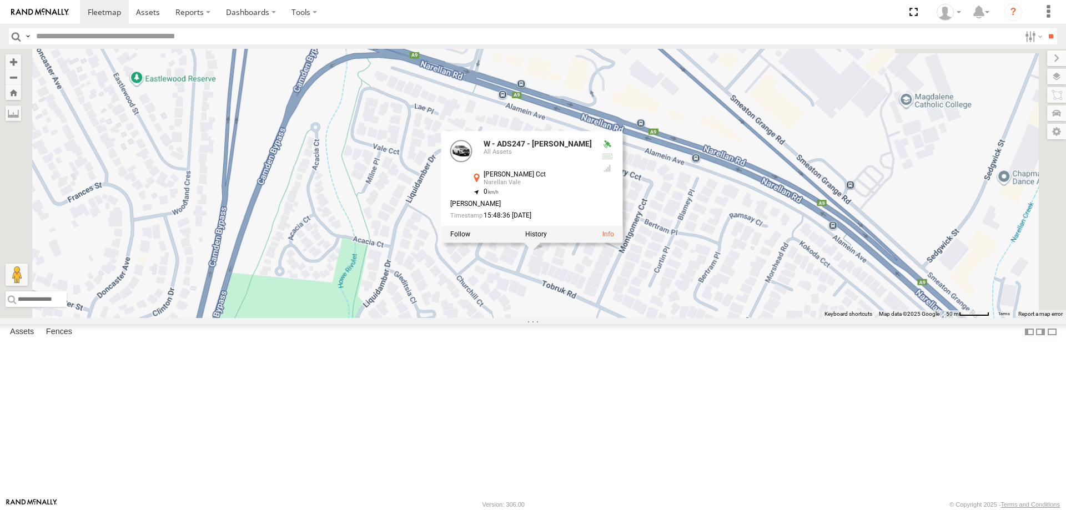
click at [512, 318] on div "W - IHW007 - [PERSON_NAME] W - CM32CA - Transit W - IHW009 - [PERSON_NAME] 3485…" at bounding box center [533, 183] width 1066 height 269
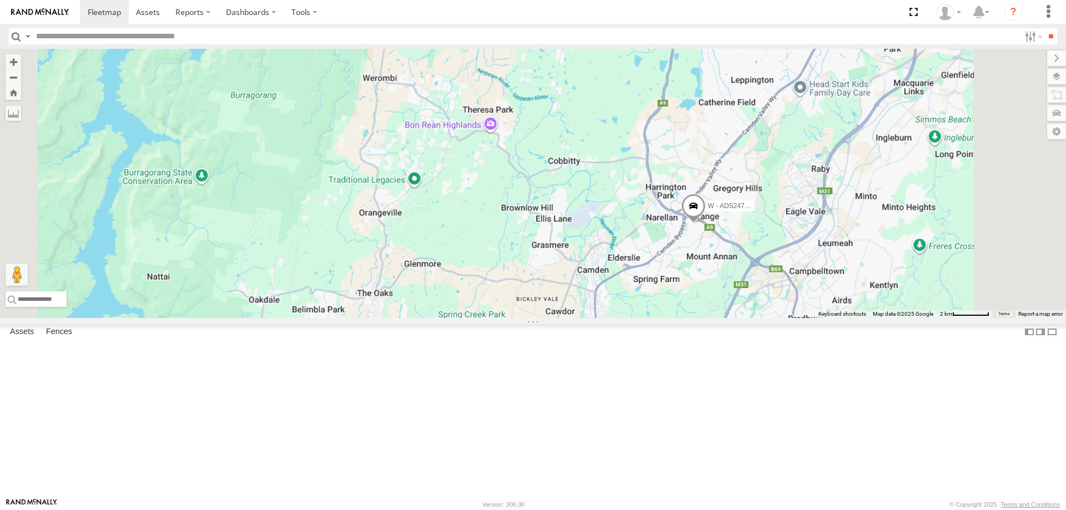
drag, startPoint x: 850, startPoint y: 380, endPoint x: 728, endPoint y: 163, distance: 249.9
click at [729, 163] on div "W - ADS247 - [PERSON_NAME]" at bounding box center [533, 183] width 1066 height 269
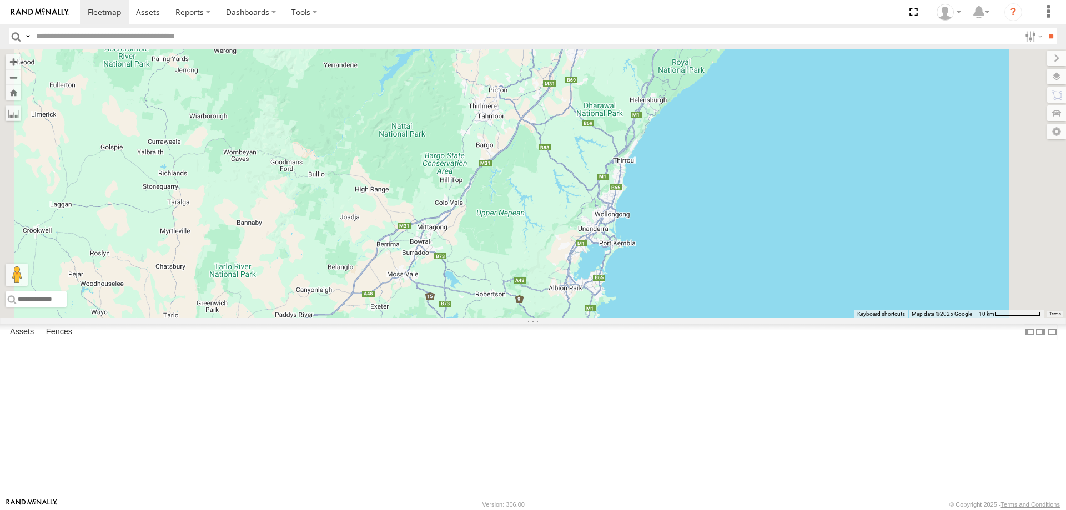
drag, startPoint x: 739, startPoint y: 143, endPoint x: 706, endPoint y: 118, distance: 41.7
click at [706, 114] on div "W - ADS247 - [PERSON_NAME]" at bounding box center [533, 183] width 1066 height 269
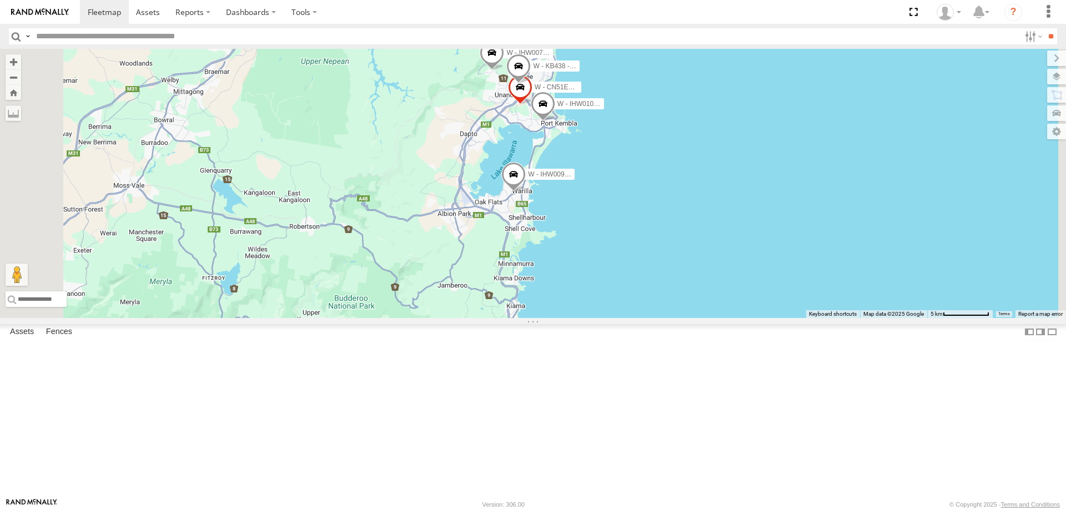
drag, startPoint x: 794, startPoint y: 204, endPoint x: 760, endPoint y: 260, distance: 66.0
click at [786, 256] on div "C - DTL91S - [PERSON_NAME] S - CX54VJ - [PERSON_NAME] W - CN51ES - [PERSON_NAME…" at bounding box center [533, 183] width 1066 height 269
